Goal: Task Accomplishment & Management: Complete application form

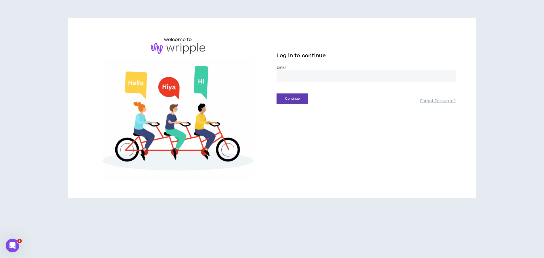
click at [297, 75] on input "email" at bounding box center [365, 76] width 179 height 12
type input "**********"
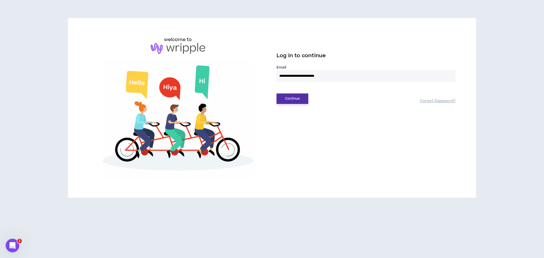
click at [291, 101] on button "Continue" at bounding box center [292, 98] width 32 height 10
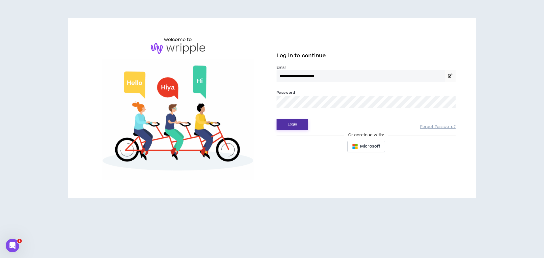
click at [291, 120] on button "Login" at bounding box center [292, 124] width 32 height 10
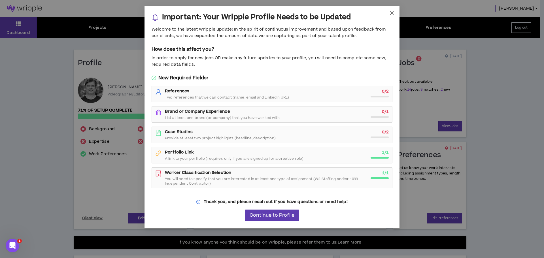
click at [393, 12] on icon "close" at bounding box center [391, 12] width 3 height 3
click at [274, 218] on span "Continue to Profile" at bounding box center [271, 215] width 45 height 5
